Goal: Task Accomplishment & Management: Manage account settings

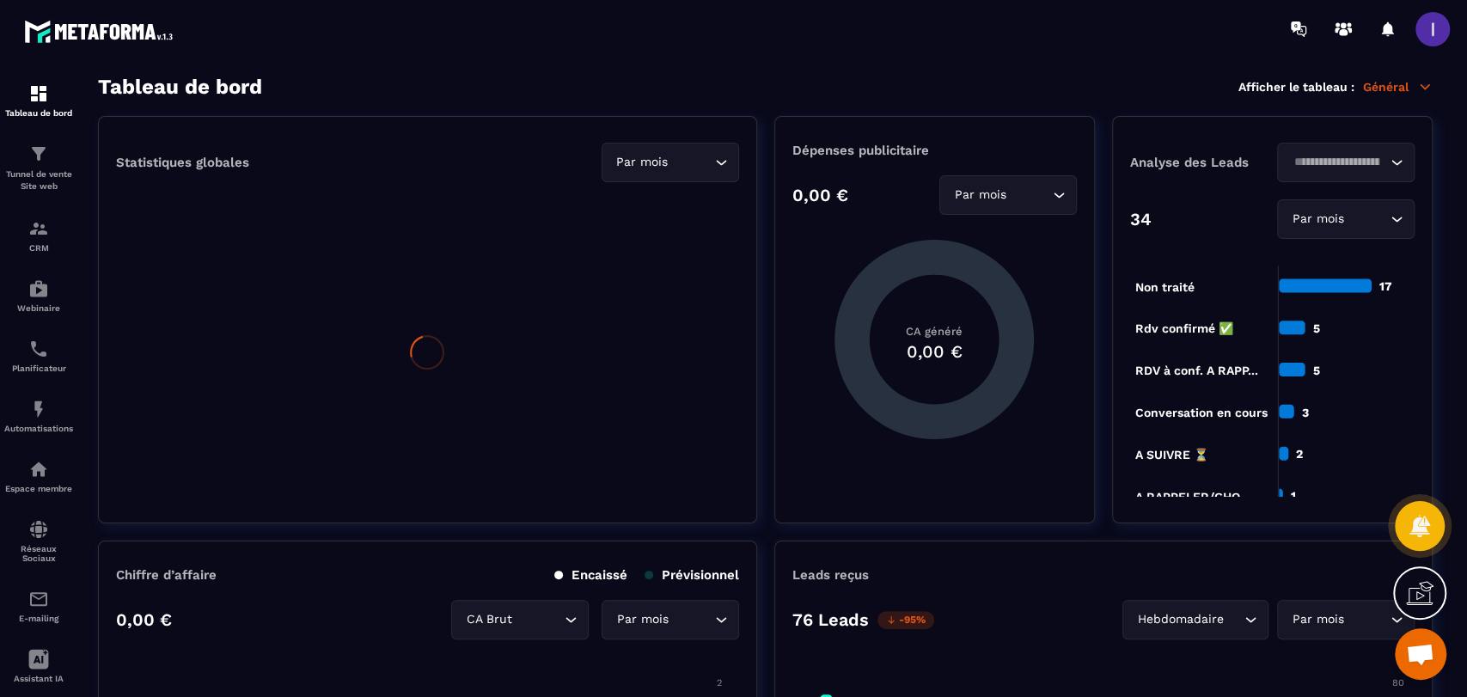
scroll to position [1358, 0]
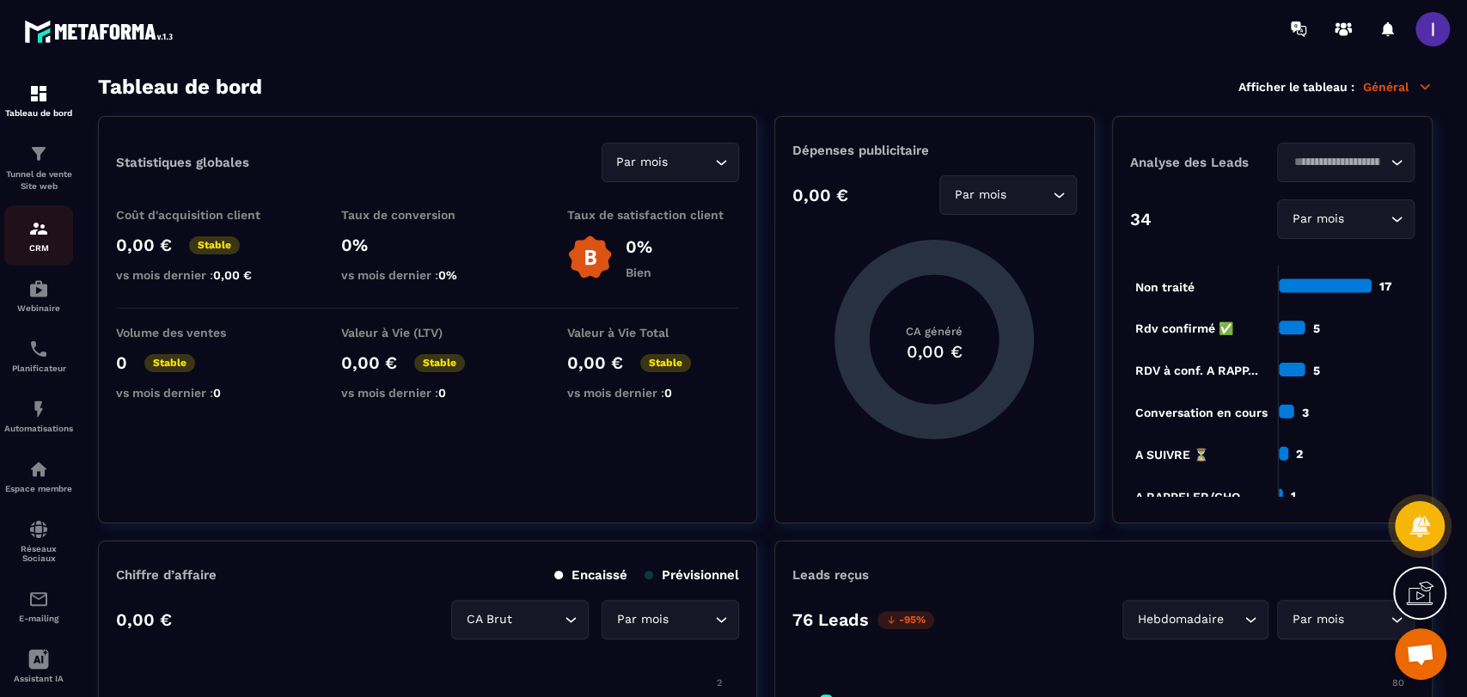
click at [51, 229] on div "CRM" at bounding box center [38, 235] width 69 height 34
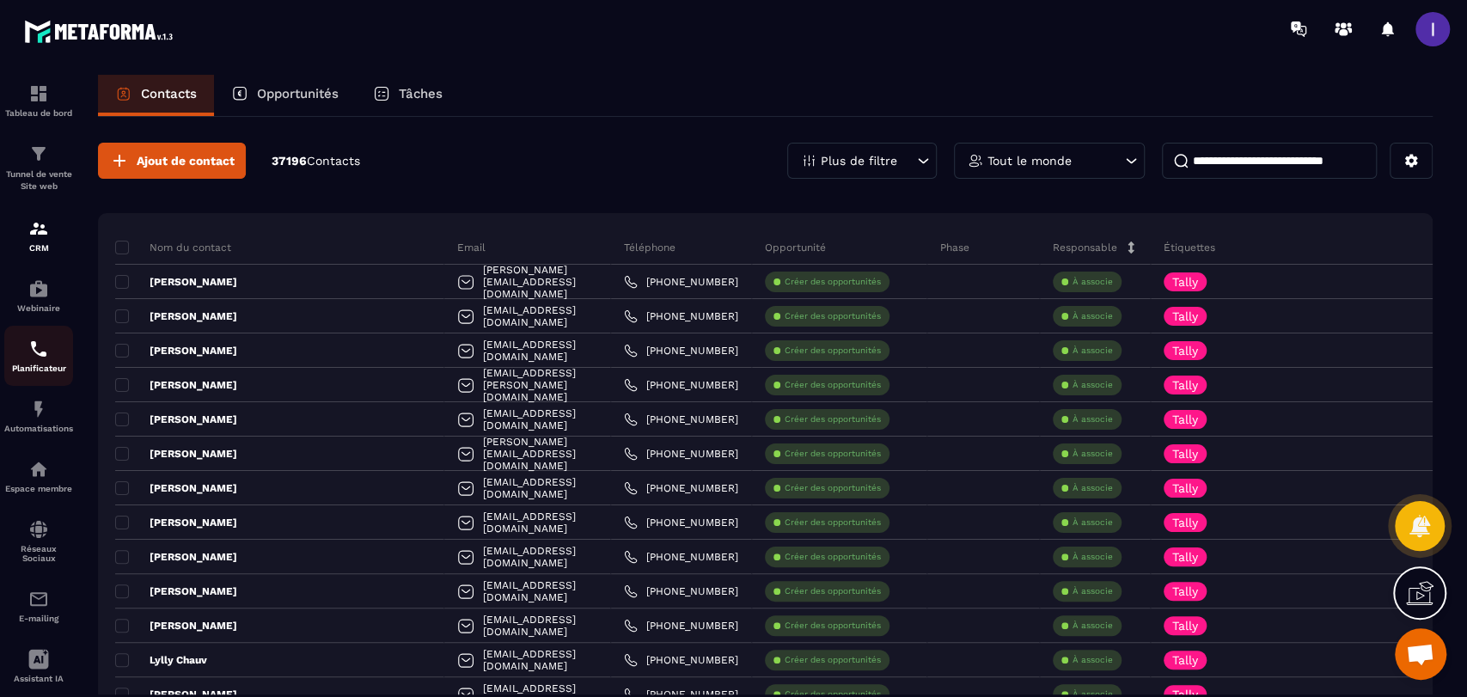
click at [38, 361] on div "Planificateur" at bounding box center [38, 356] width 69 height 34
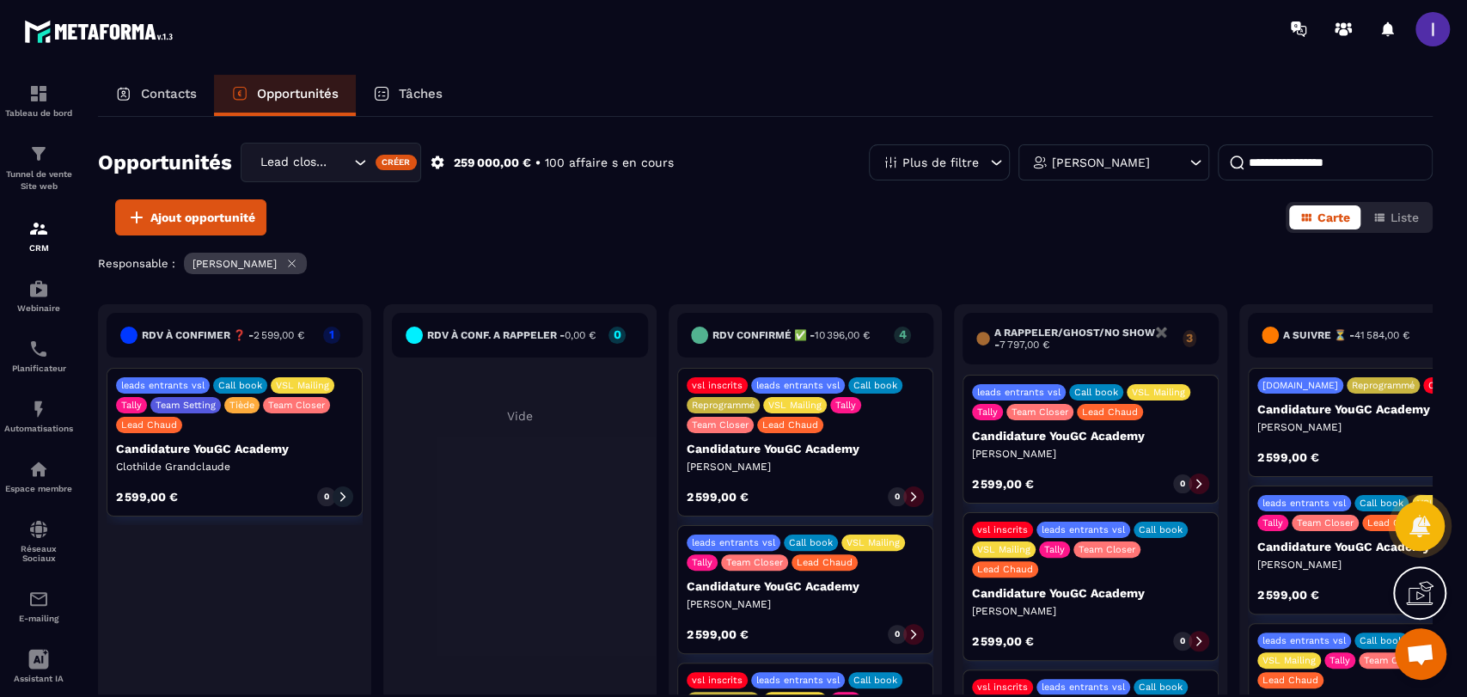
scroll to position [1197, 0]
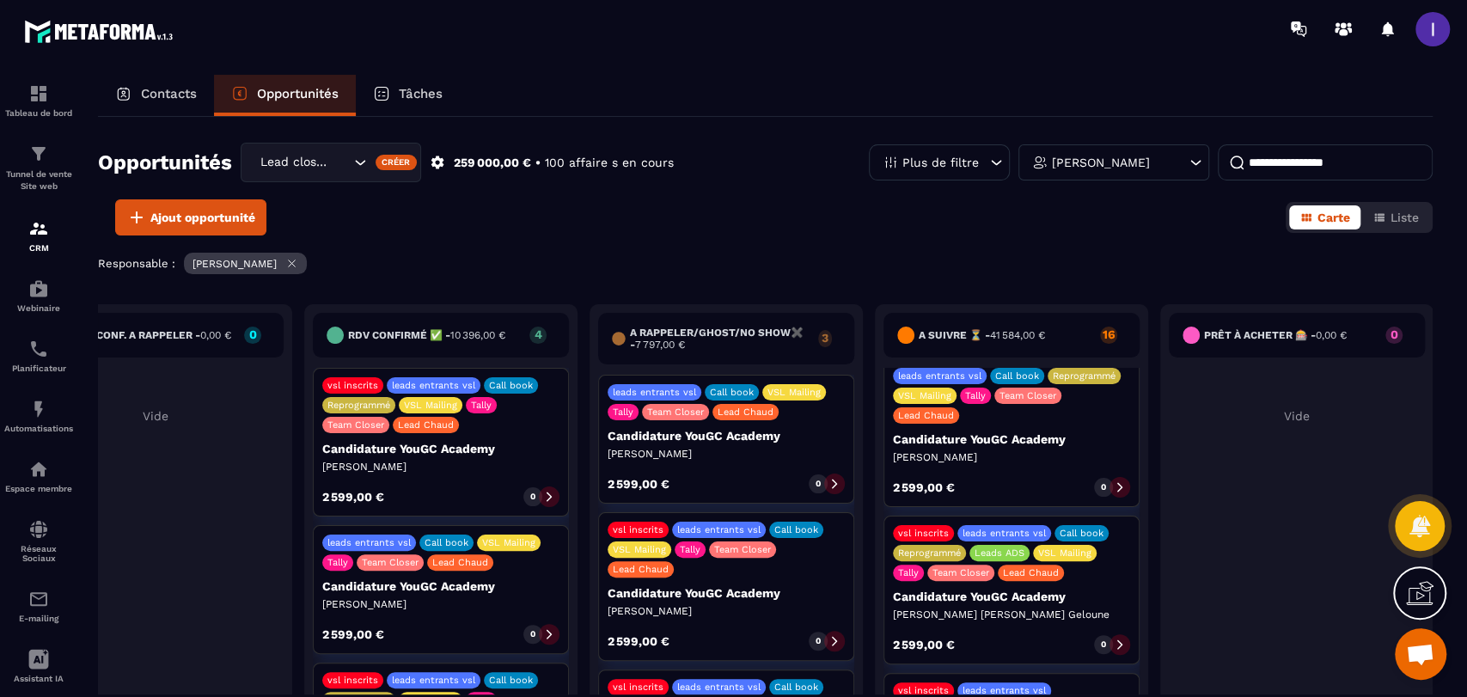
click at [1440, 19] on span at bounding box center [1432, 29] width 34 height 34
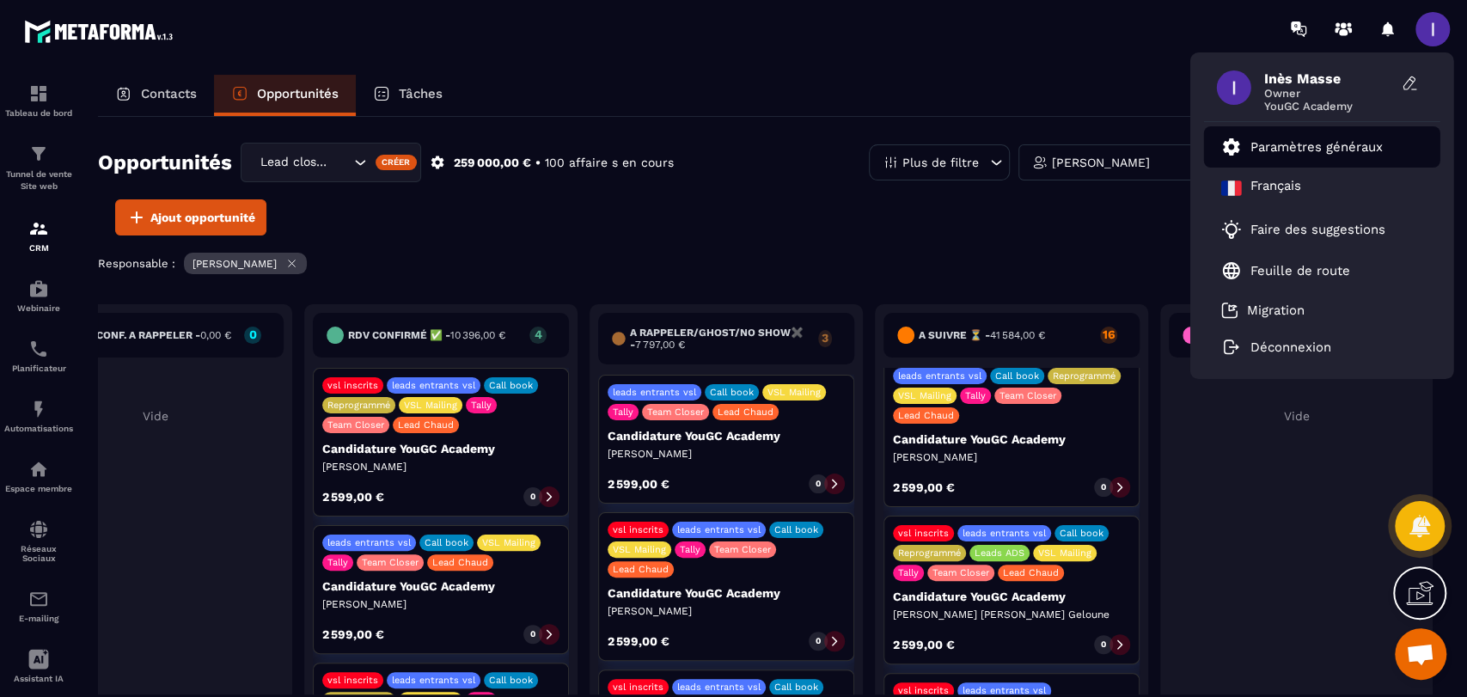
click at [1347, 138] on link "Paramètres généraux" at bounding box center [1302, 147] width 162 height 21
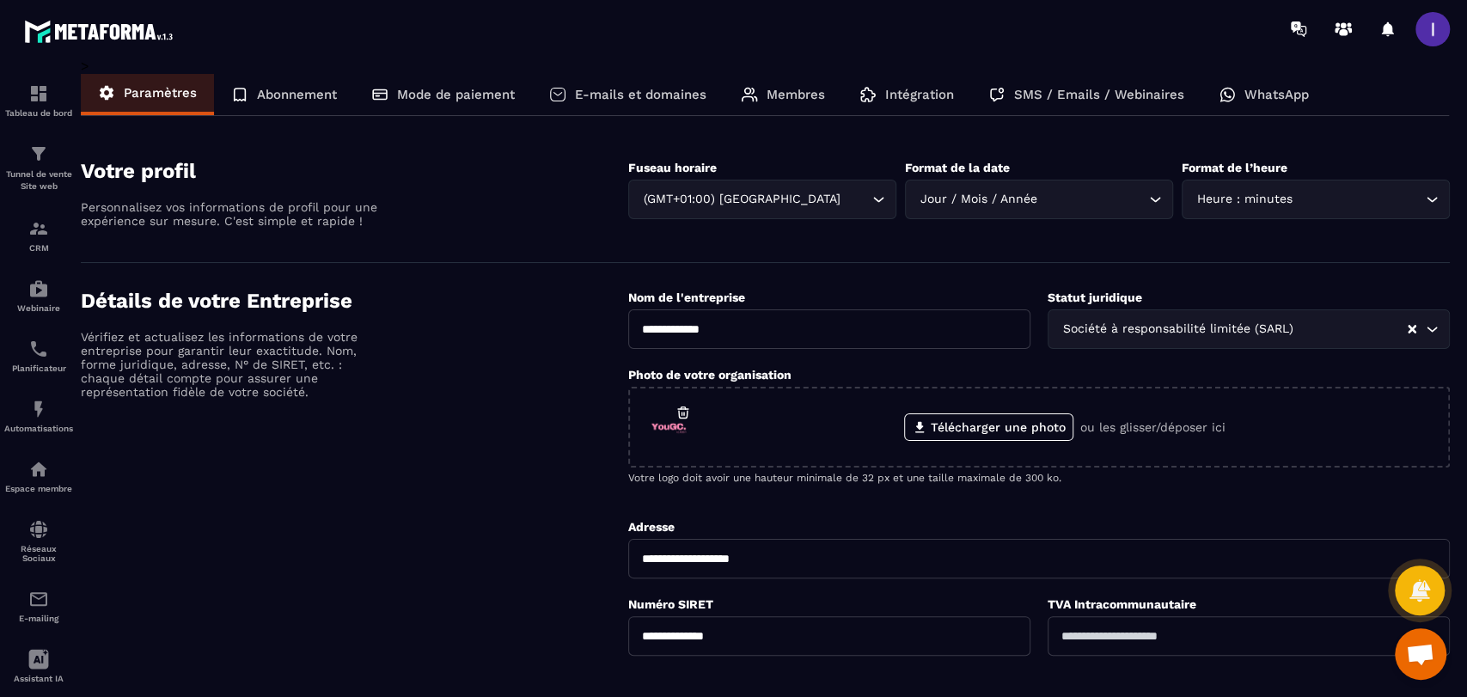
click at [772, 100] on p "Membres" at bounding box center [795, 94] width 58 height 15
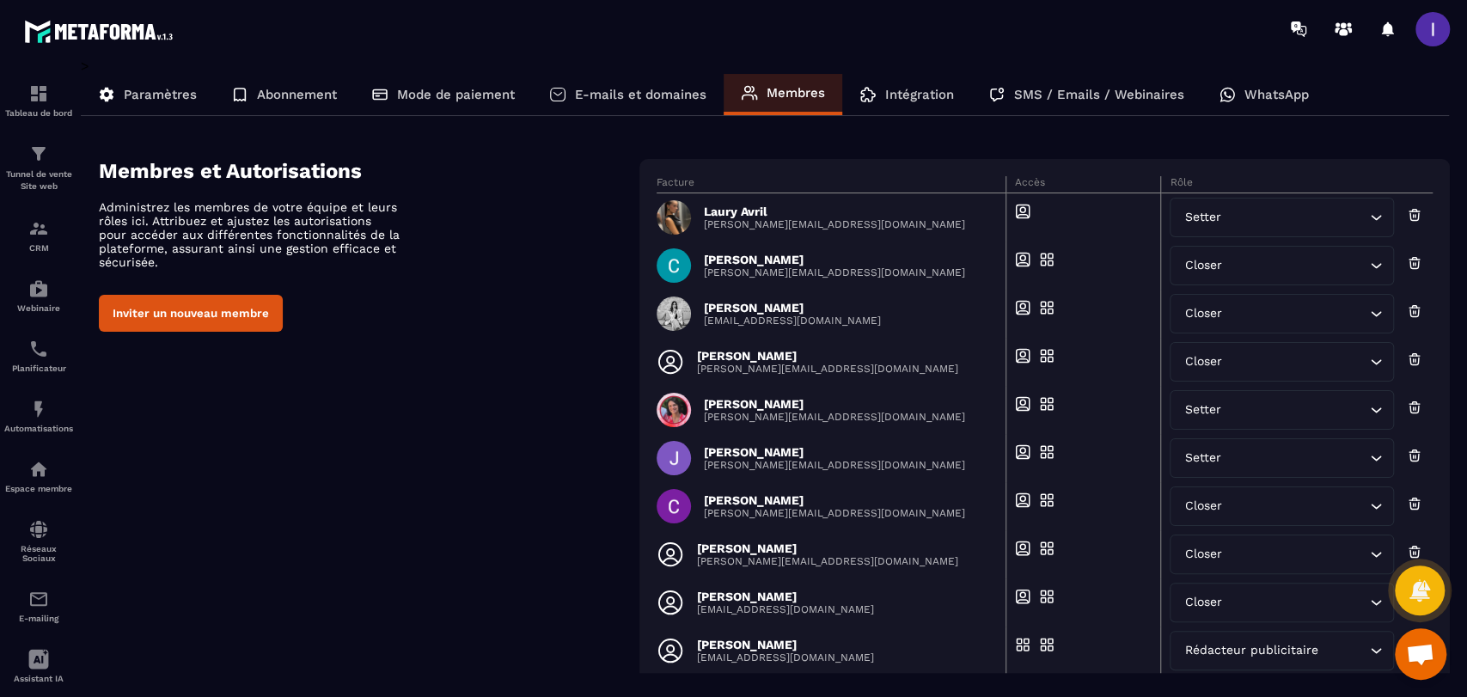
scroll to position [94, 0]
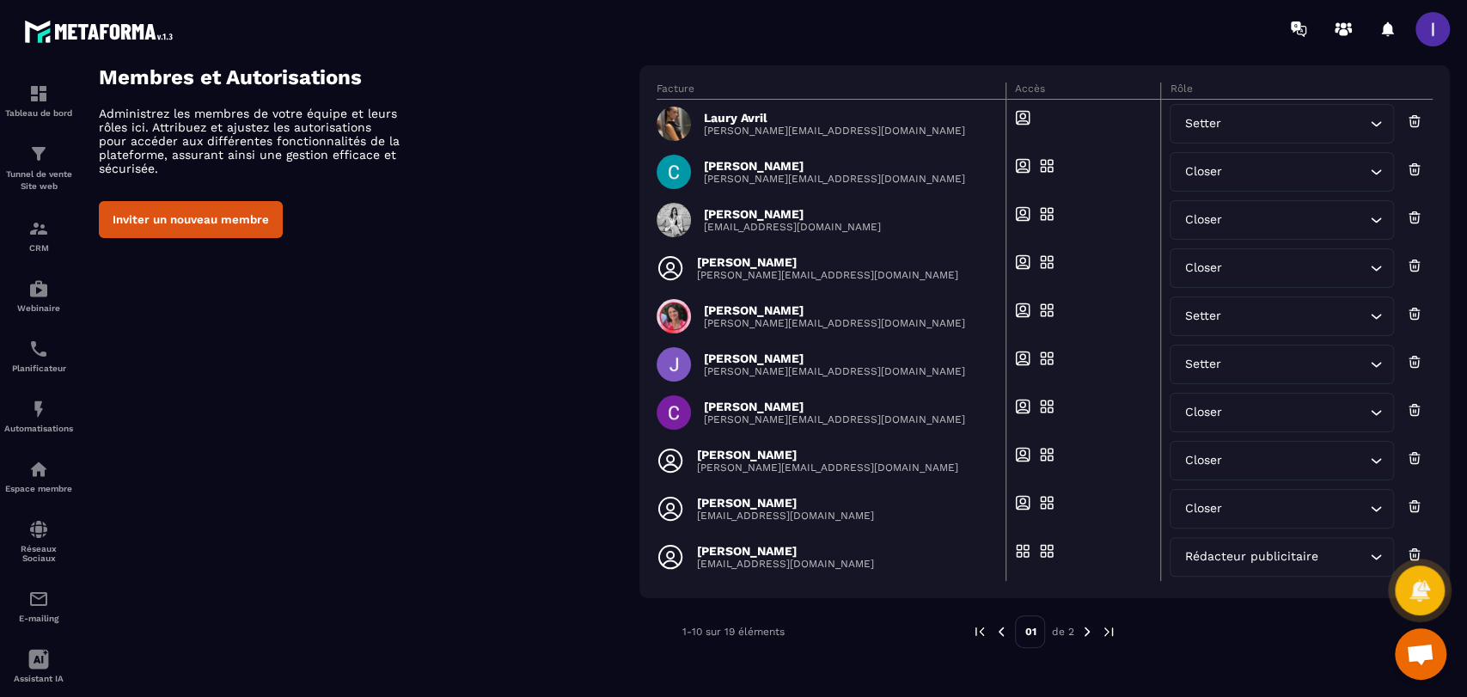
click at [1086, 627] on img at bounding box center [1086, 631] width 15 height 15
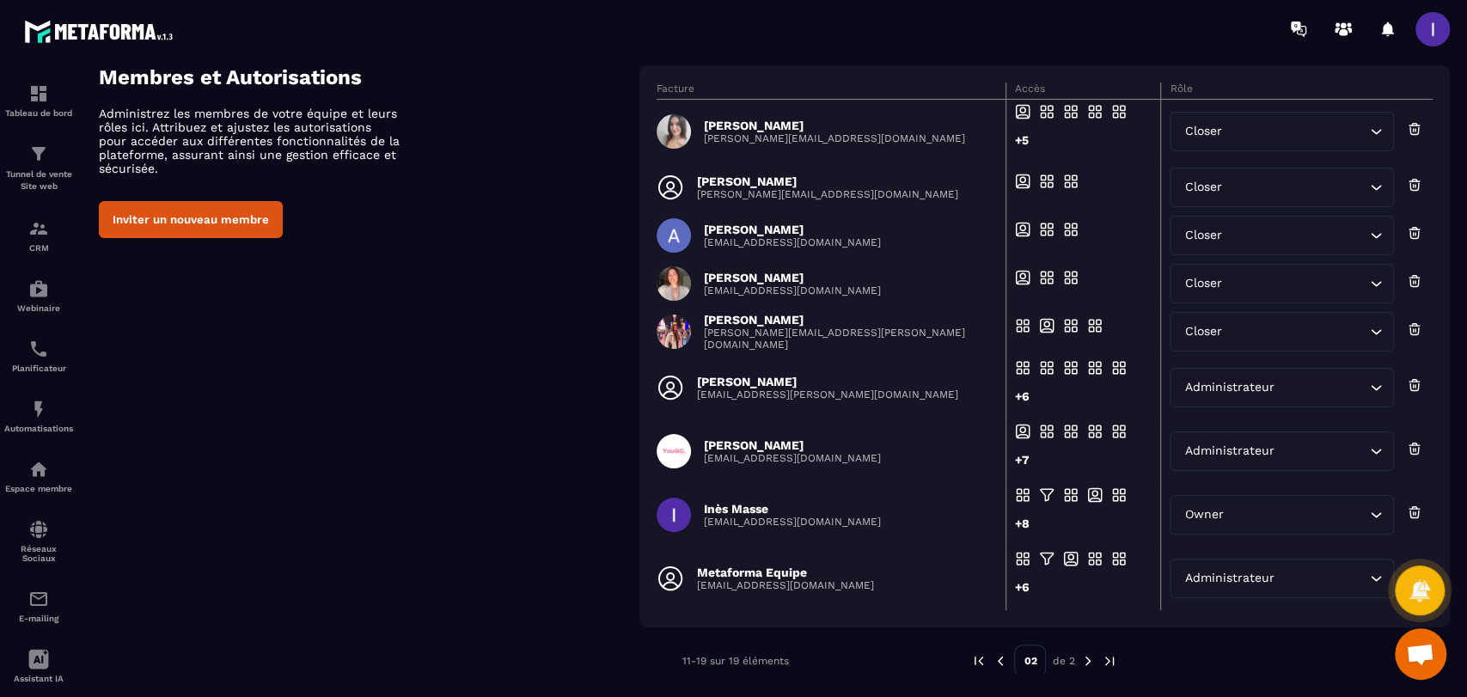
click at [1225, 136] on input "Search for option" at bounding box center [1295, 131] width 140 height 19
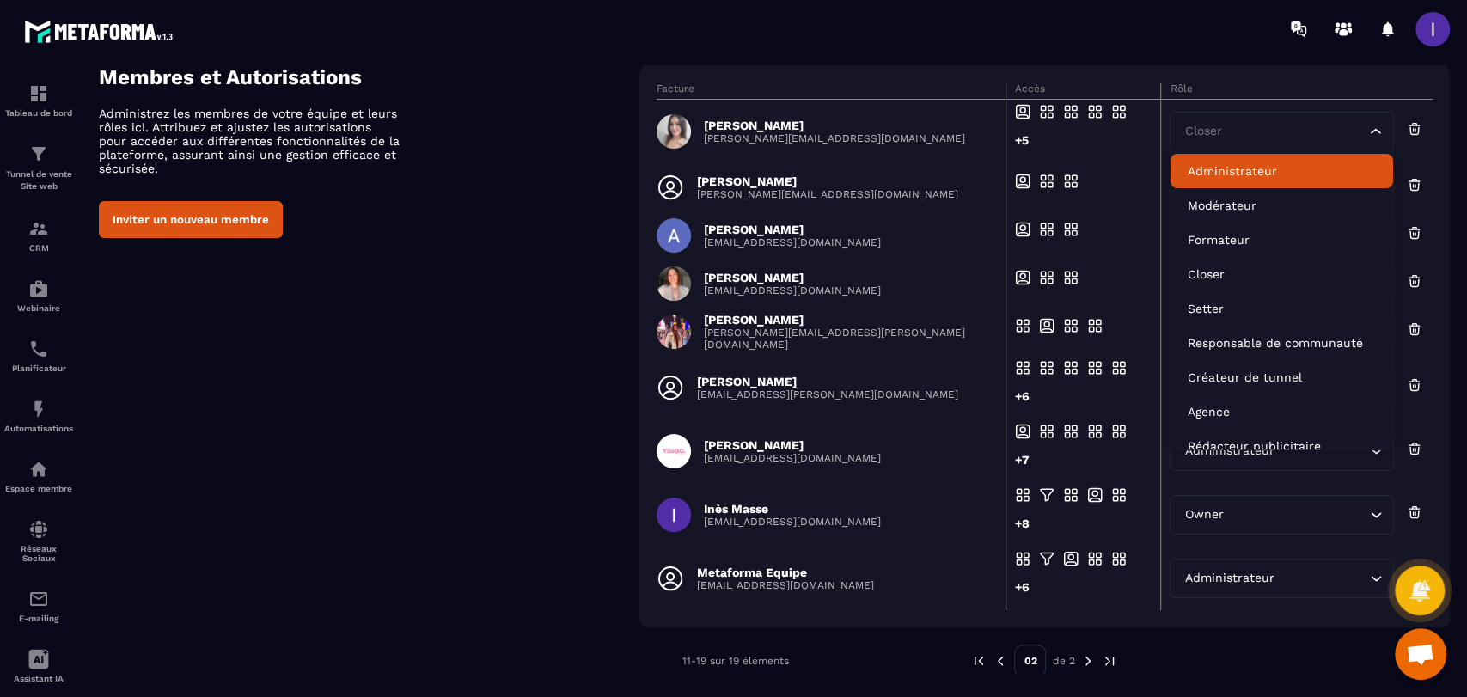
click at [1239, 165] on p "Administrateur" at bounding box center [1281, 170] width 188 height 17
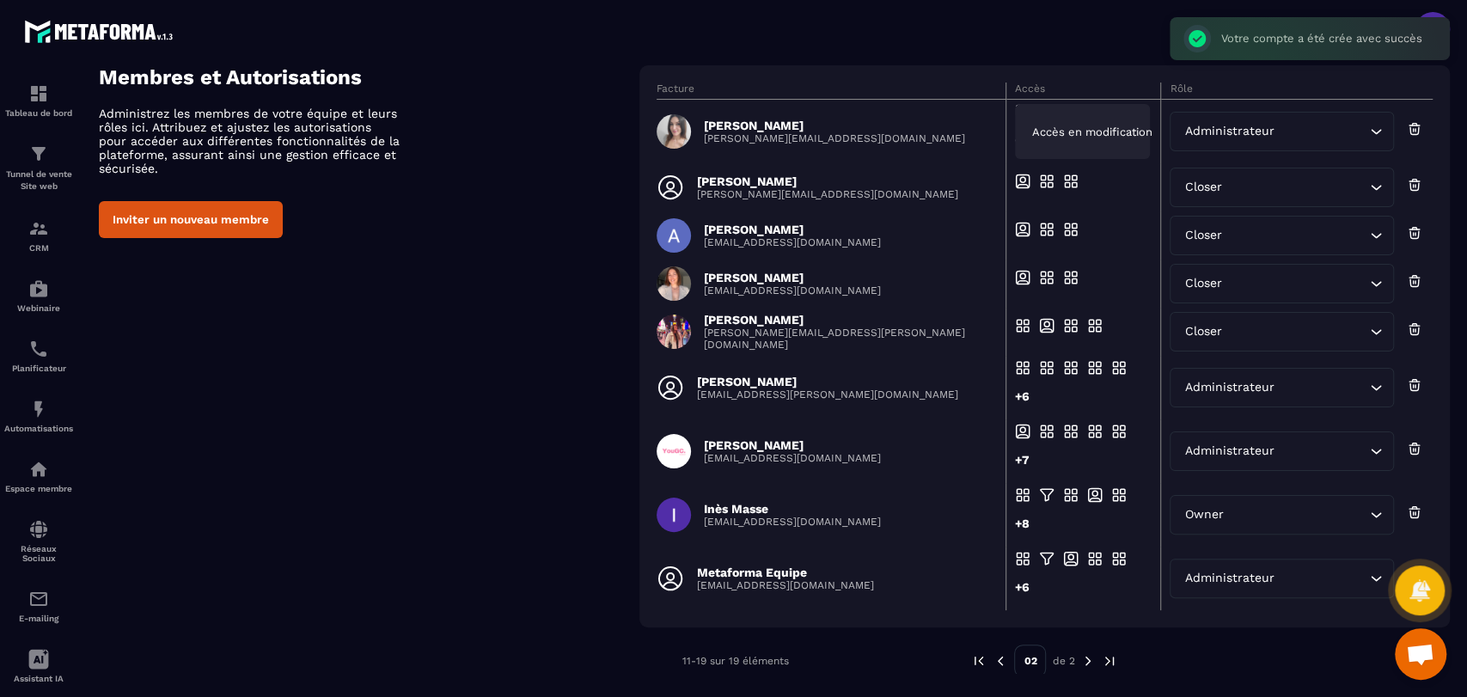
click at [1059, 136] on span "Accès en modification" at bounding box center [1092, 131] width 120 height 13
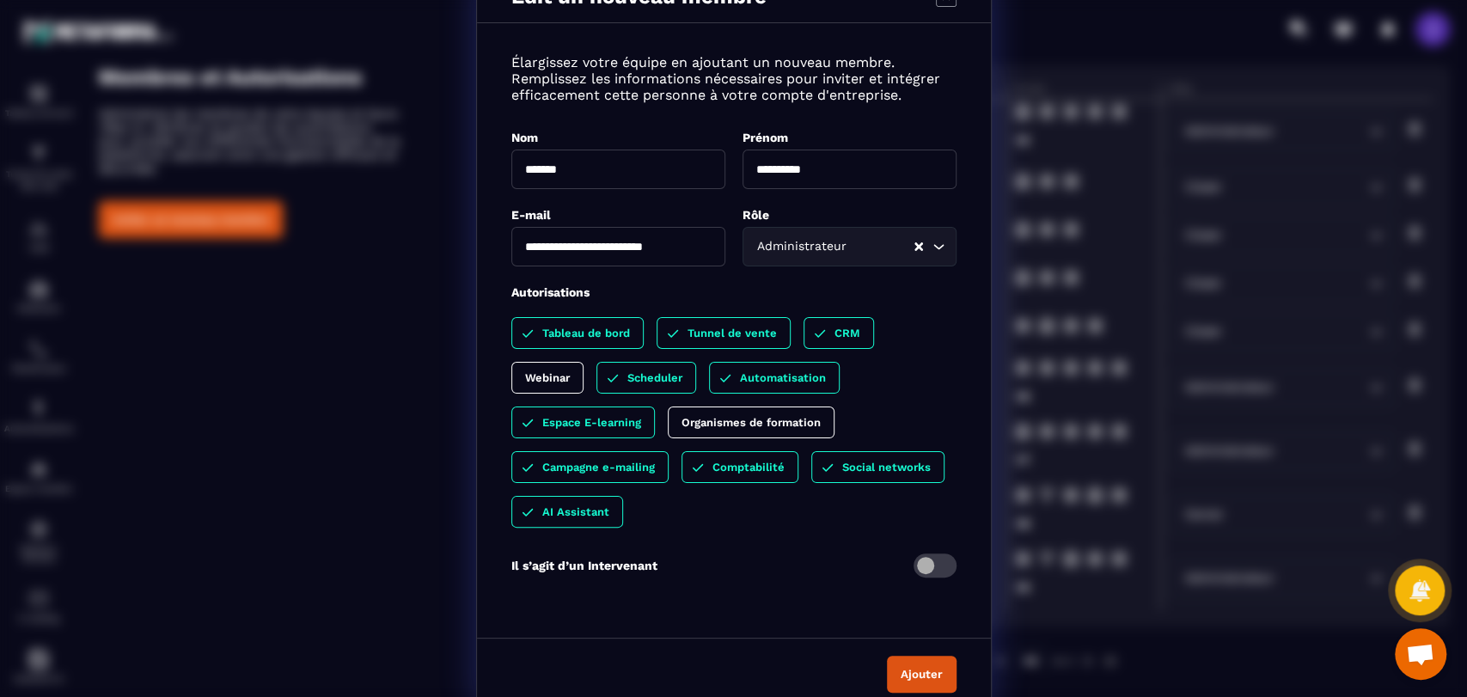
scroll to position [46, 0]
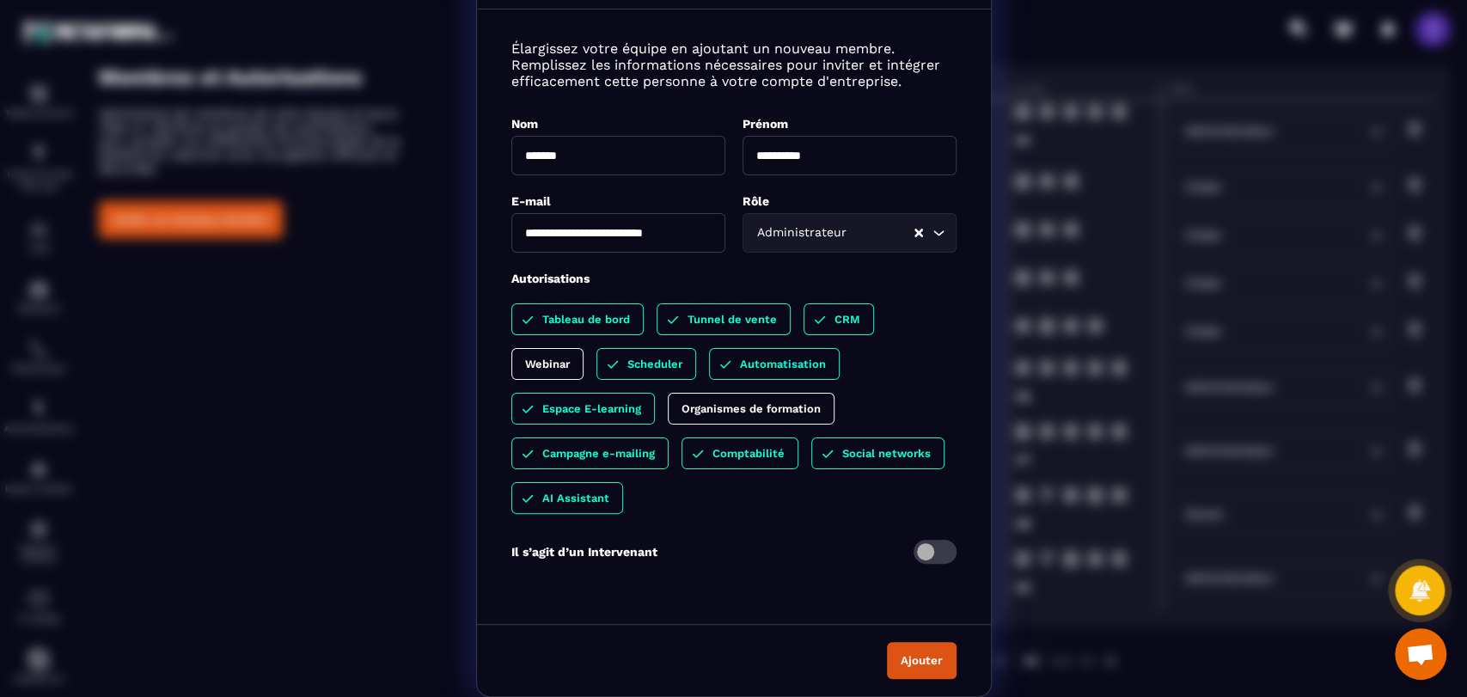
click at [921, 664] on button "Ajouter" at bounding box center [922, 660] width 70 height 37
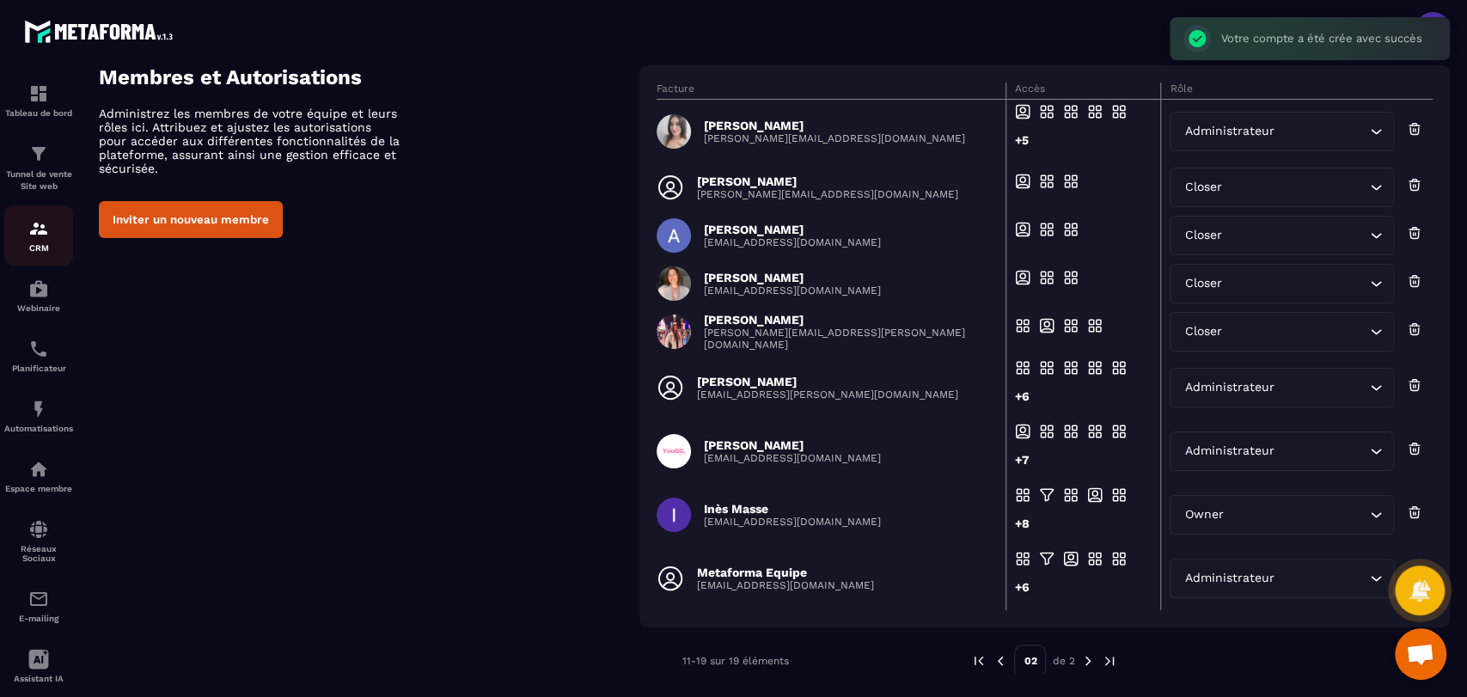
click at [35, 223] on img at bounding box center [38, 228] width 21 height 21
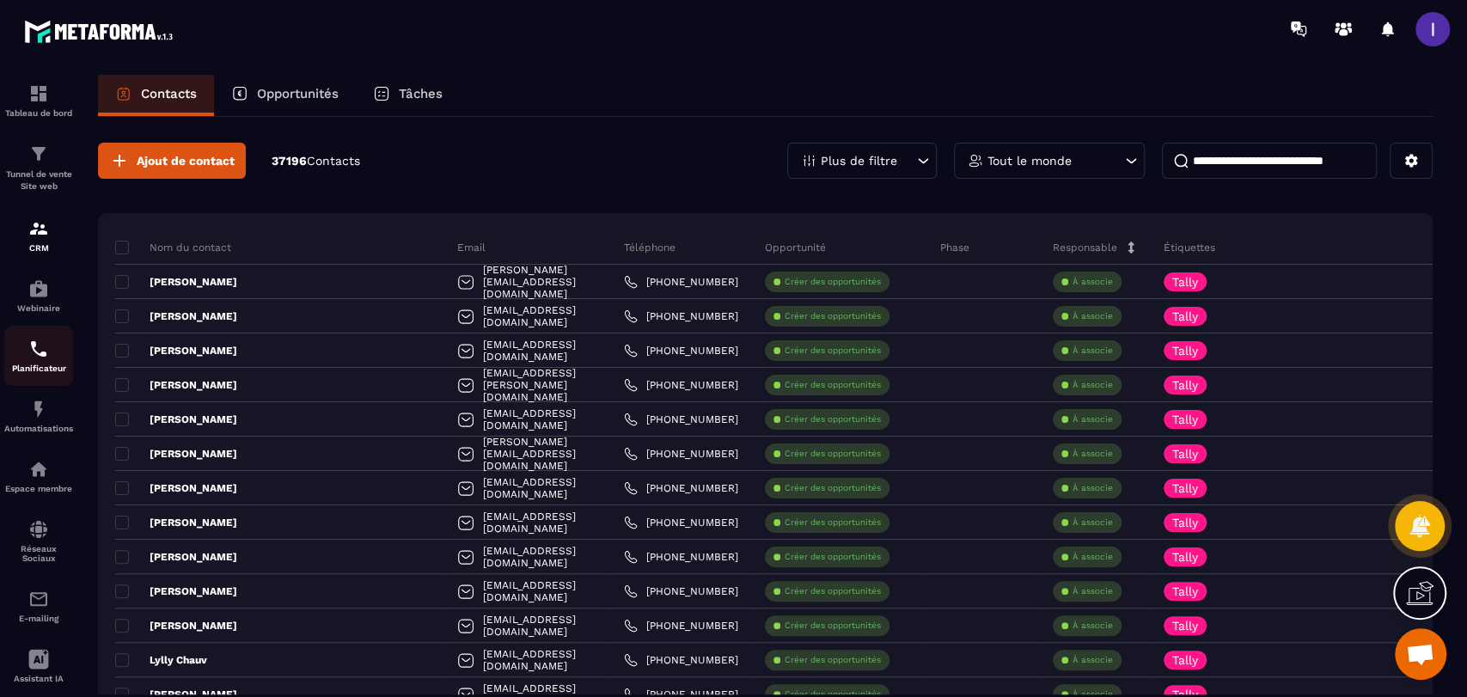
click at [27, 356] on div "Planificateur" at bounding box center [38, 356] width 69 height 34
